Goal: Information Seeking & Learning: Learn about a topic

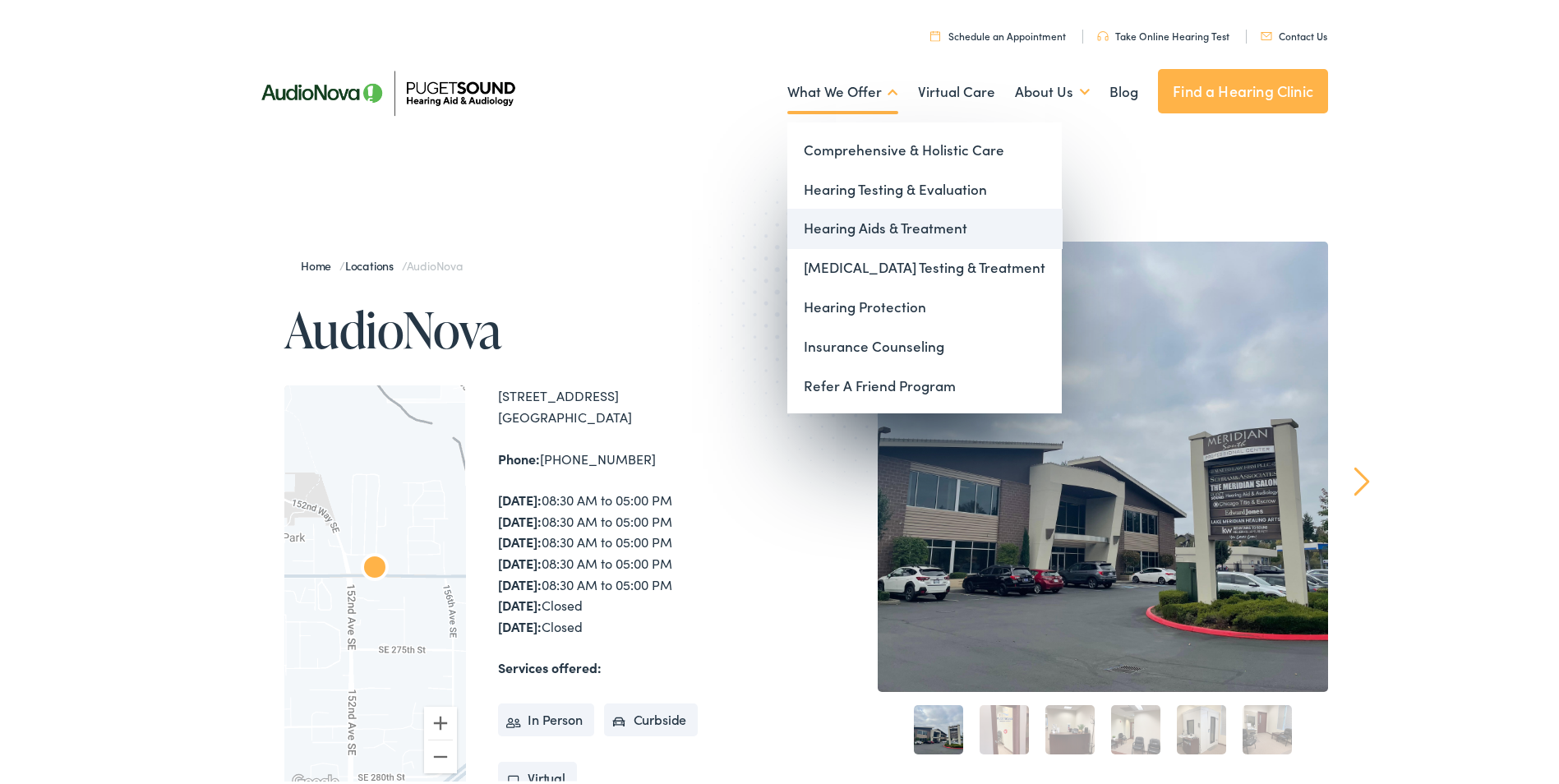
click at [865, 228] on link "Hearing Aids & Treatment" at bounding box center [925, 225] width 275 height 40
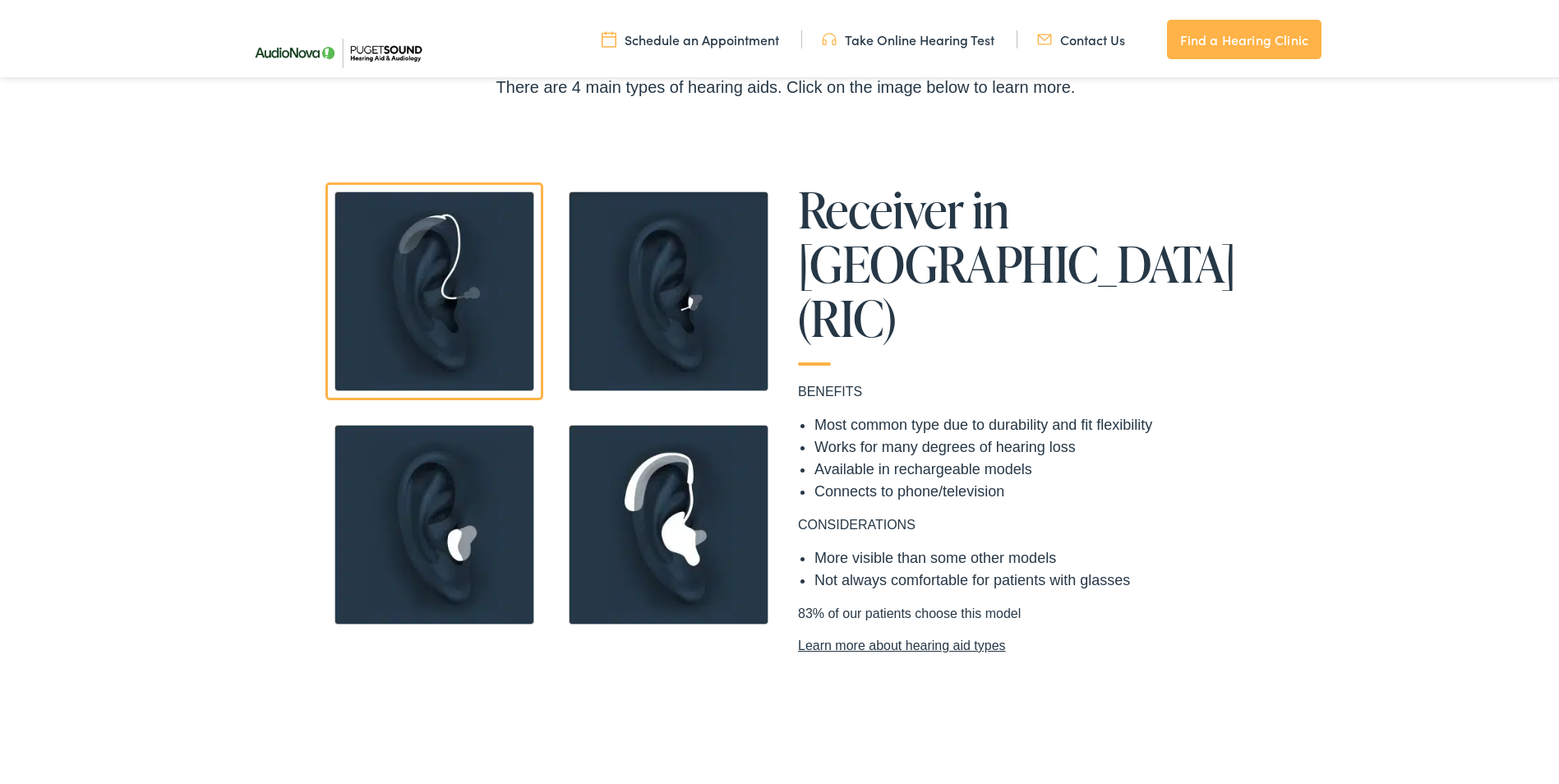
scroll to position [1397, 0]
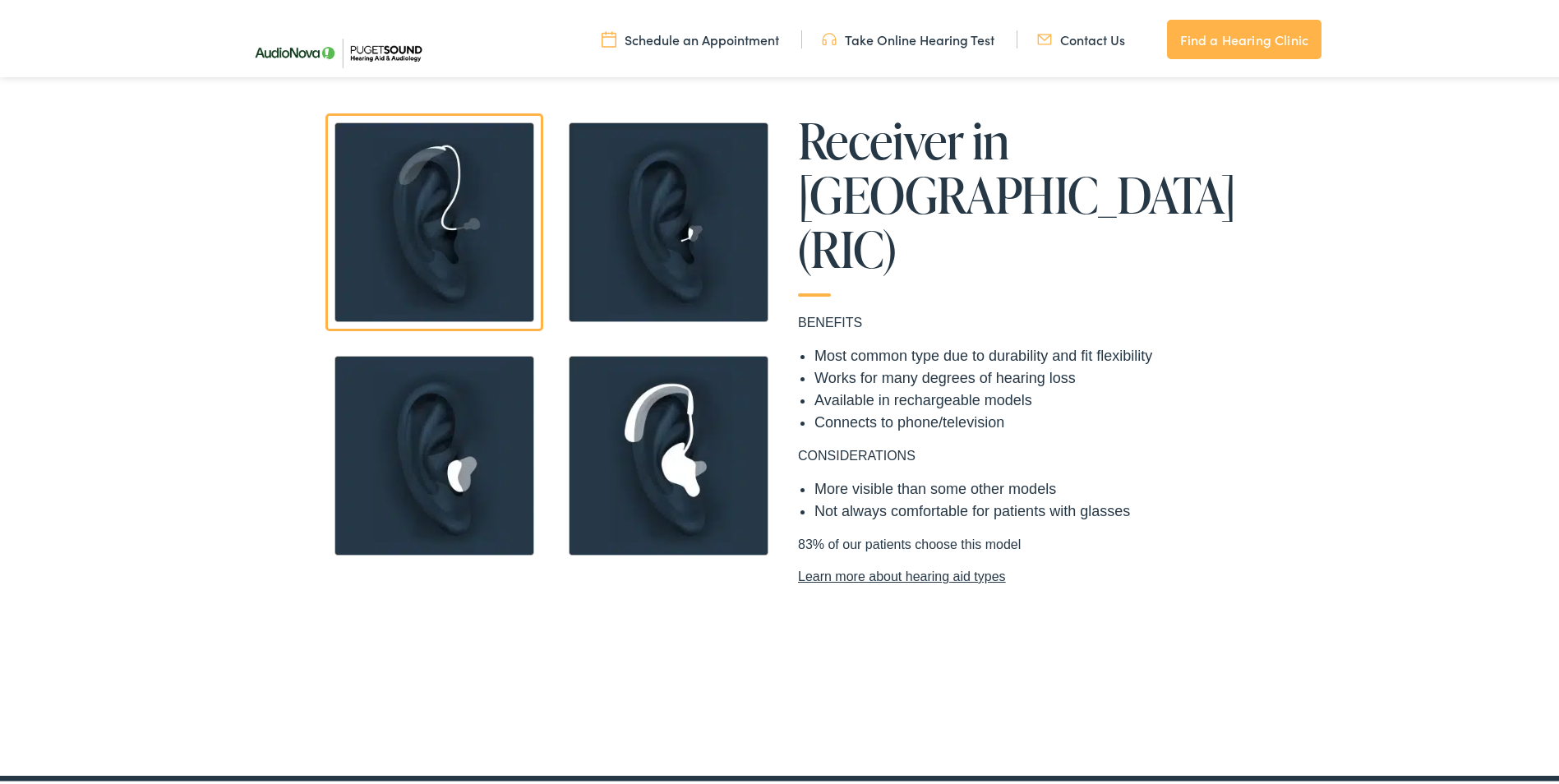
click at [718, 425] on img at bounding box center [669, 452] width 218 height 217
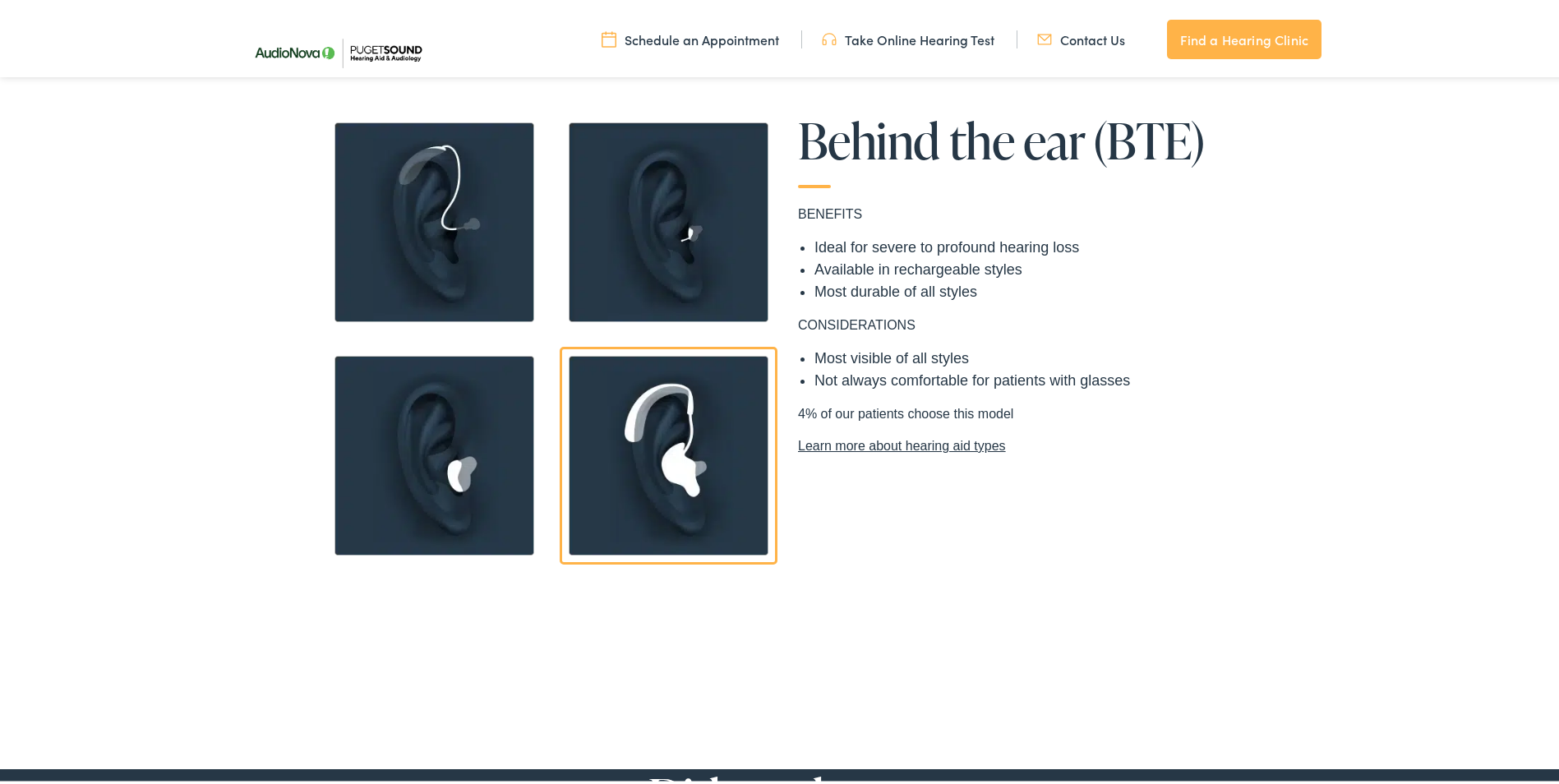
click at [710, 249] on img at bounding box center [669, 219] width 218 height 217
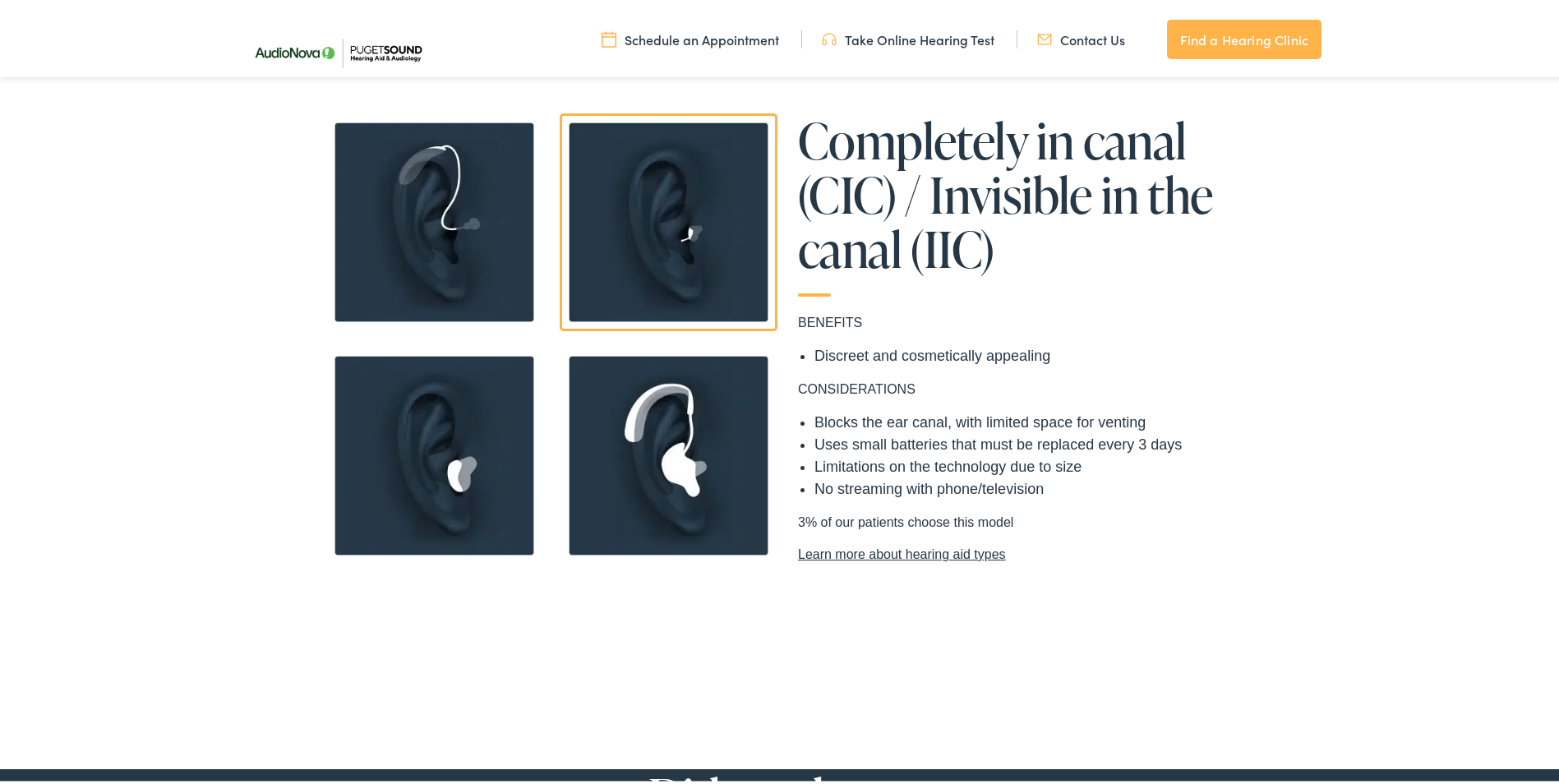
click at [496, 431] on img at bounding box center [434, 452] width 218 height 217
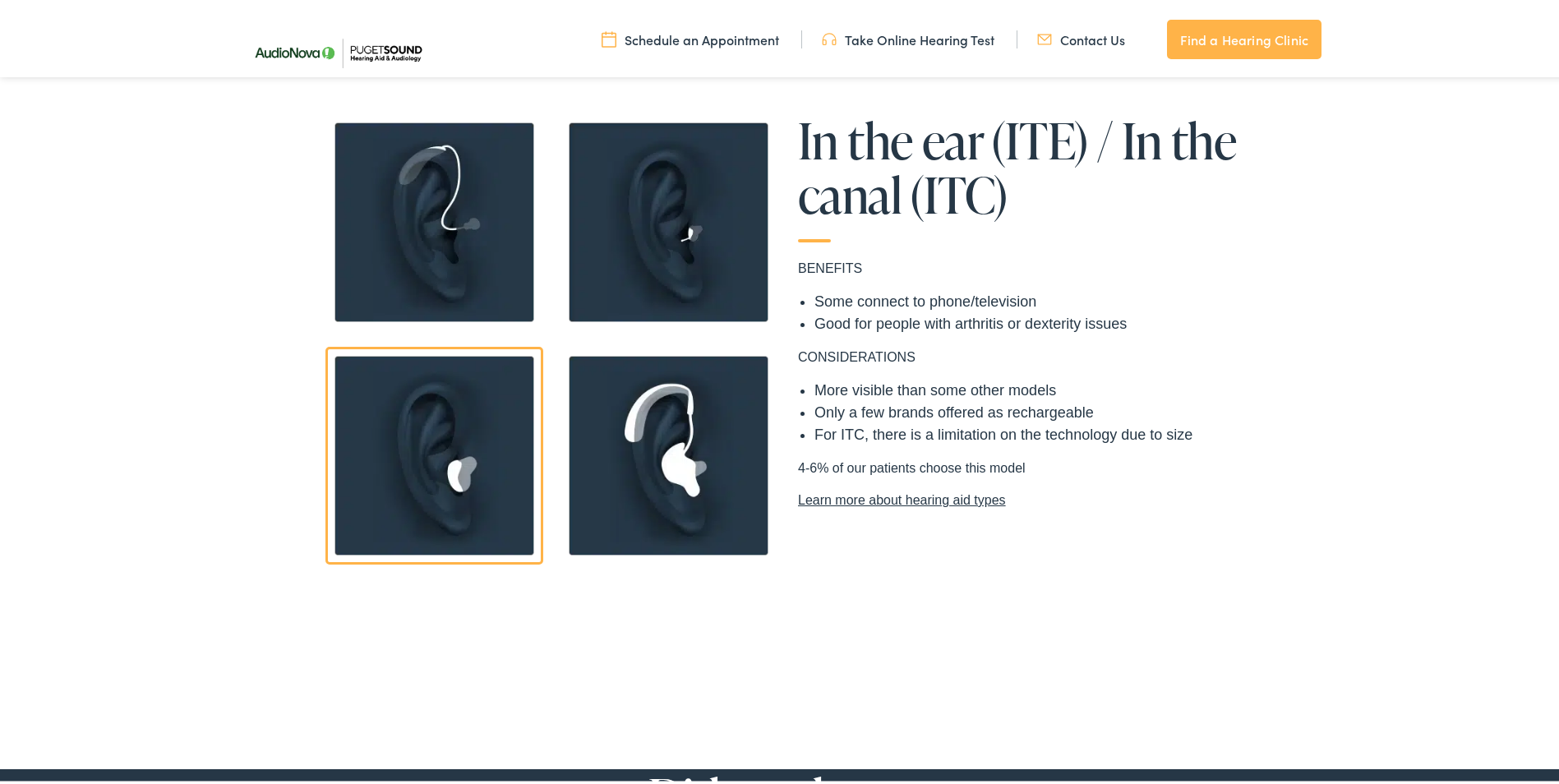
click at [489, 273] on img at bounding box center [434, 219] width 218 height 217
